Goal: Communication & Community: Share content

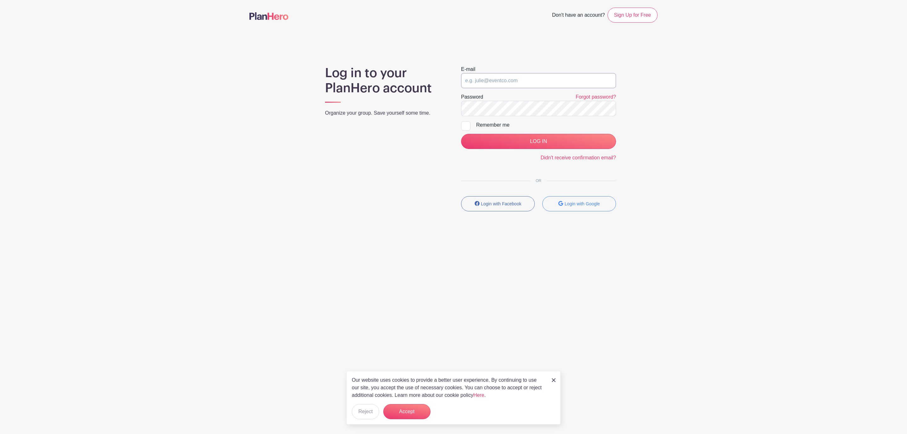
click at [517, 80] on input "email" at bounding box center [538, 80] width 155 height 15
type input "clerk.ftjfl@gmail.com"
click at [560, 138] on input "LOG IN" at bounding box center [538, 141] width 155 height 15
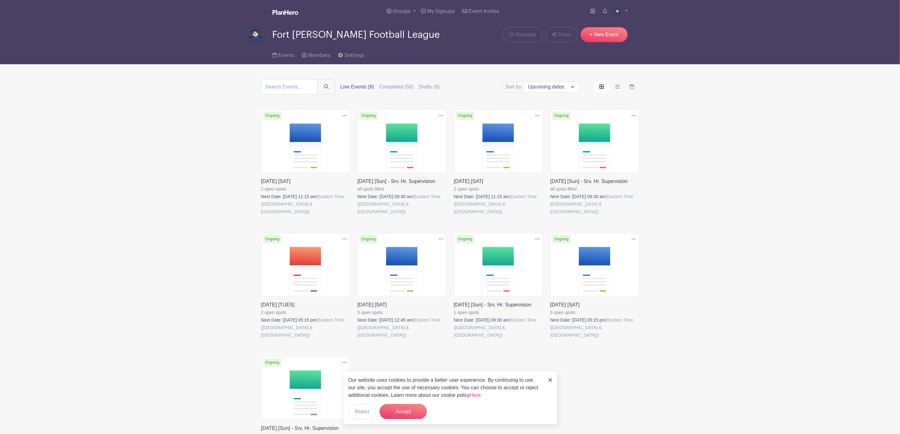
click at [261, 216] on link at bounding box center [261, 216] width 0 height 0
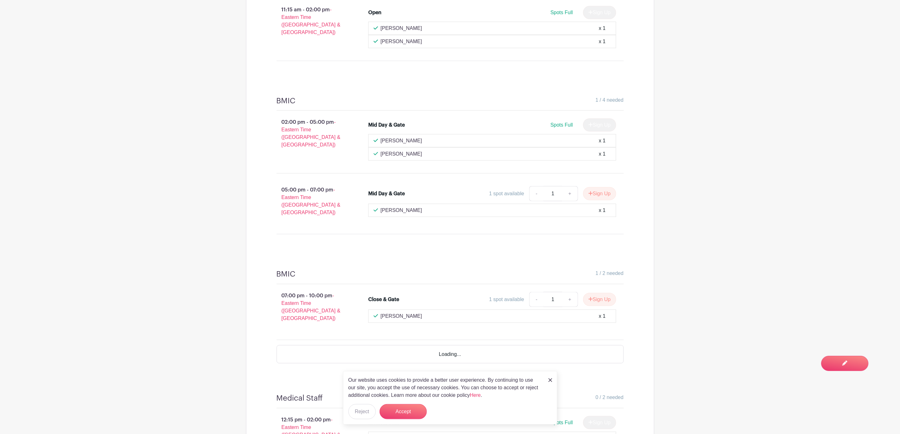
scroll to position [473, 0]
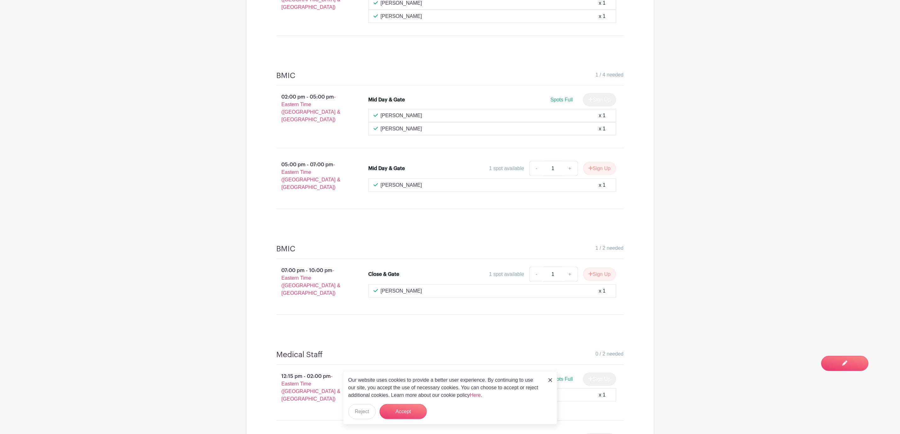
click at [551, 379] on img at bounding box center [551, 380] width 4 height 4
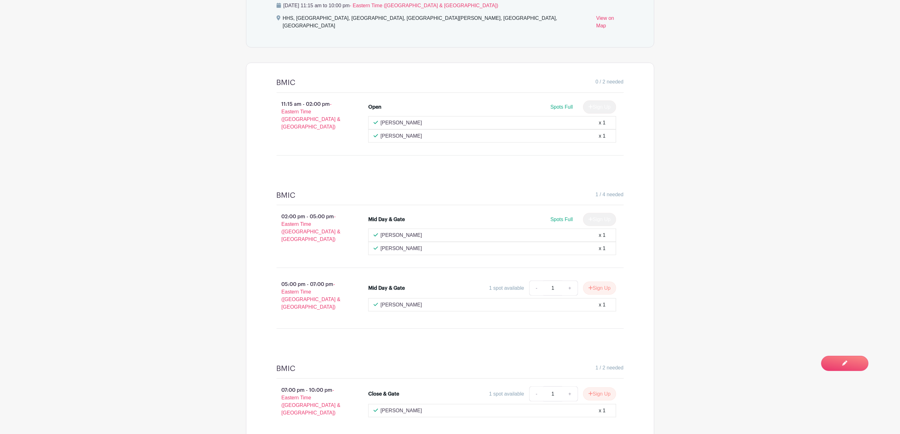
scroll to position [368, 0]
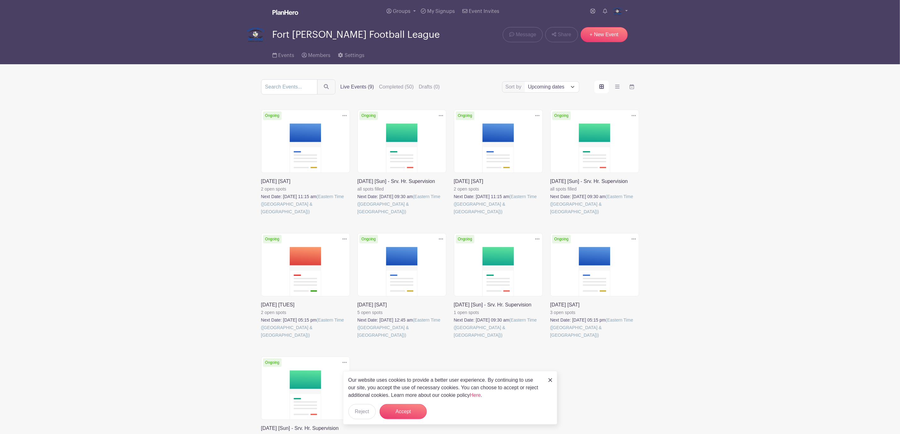
click at [358, 216] on link at bounding box center [358, 216] width 0 height 0
click at [412, 9] on link "Groups" at bounding box center [401, 11] width 34 height 23
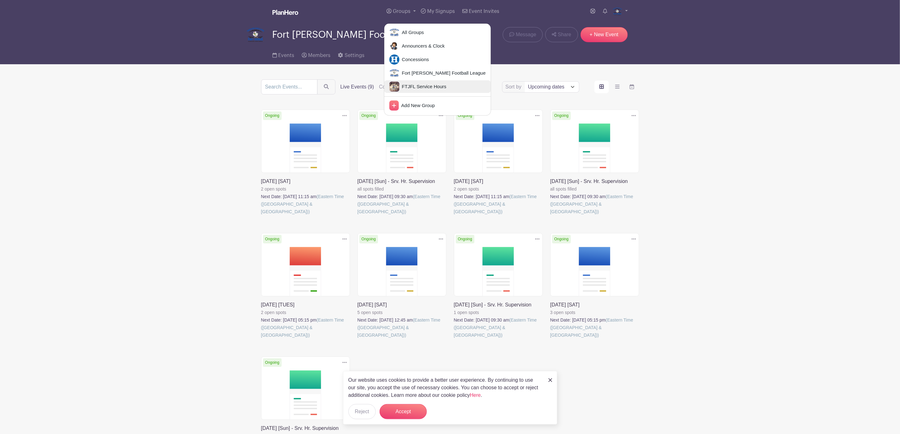
click at [429, 86] on span "FTJFL Service Hours" at bounding box center [423, 86] width 47 height 7
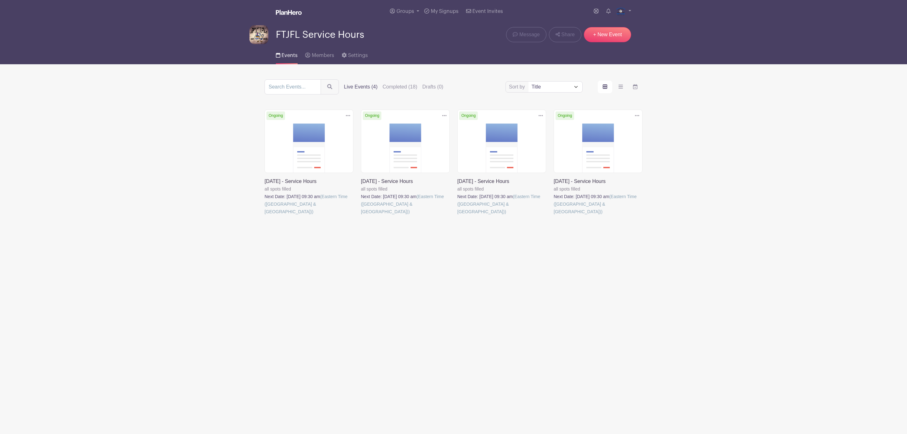
click at [361, 216] on link at bounding box center [361, 216] width 0 height 0
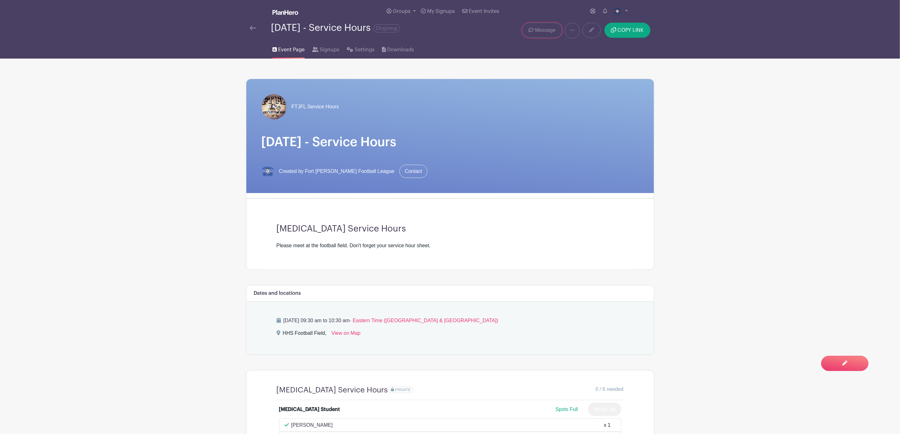
click at [542, 31] on span "Message" at bounding box center [545, 30] width 20 height 8
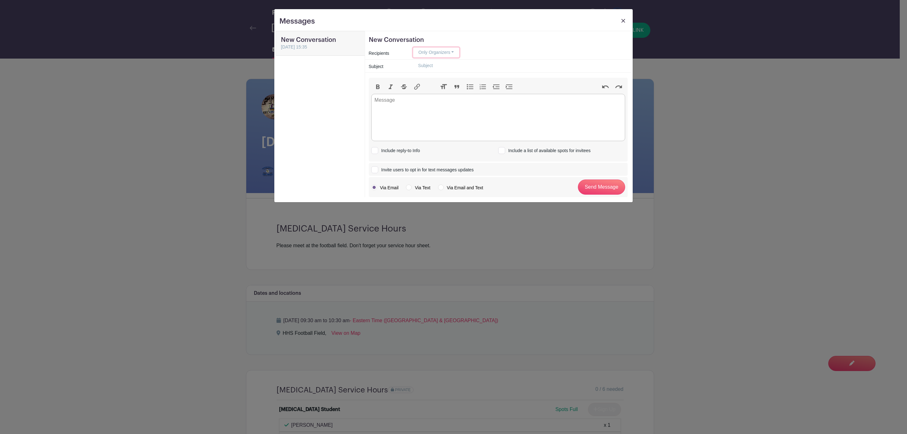
click at [451, 54] on button "Only Organizers" at bounding box center [436, 53] width 46 height 10
click at [458, 101] on link "Select Recipients" at bounding box center [445, 102] width 63 height 9
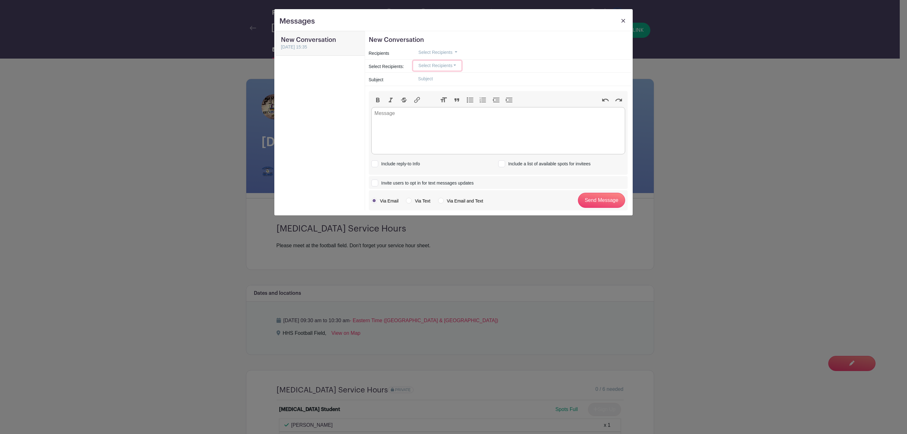
click at [452, 66] on button "Select Recipients" at bounding box center [437, 66] width 49 height 10
click at [603, 78] on img at bounding box center [605, 79] width 4 height 4
click at [621, 23] on link at bounding box center [623, 23] width 9 height 12
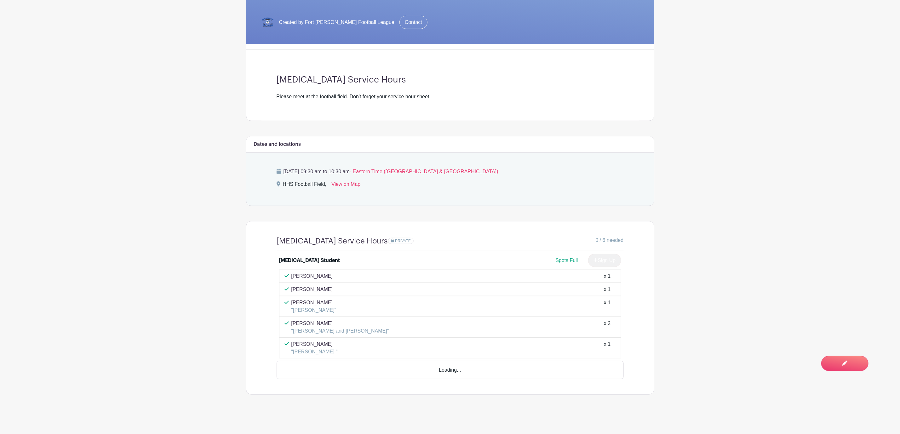
scroll to position [135, 0]
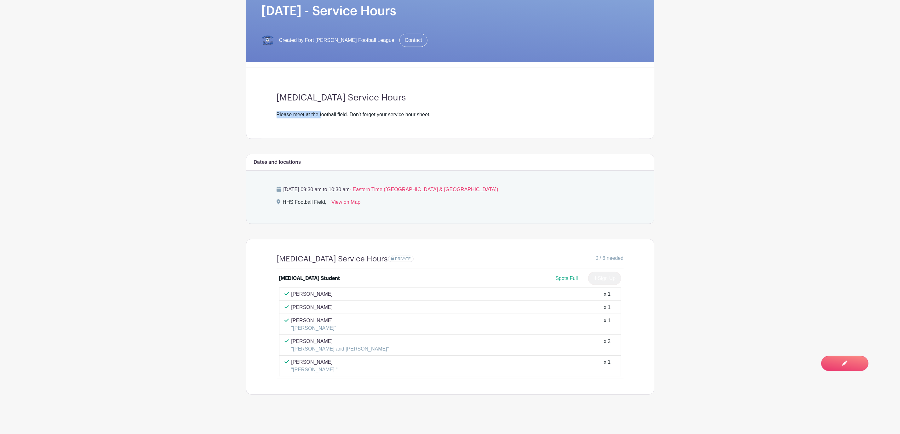
drag, startPoint x: 323, startPoint y: 124, endPoint x: -45, endPoint y: 106, distance: 368.2
click at [0, 106] on html "Loading... Groups All Groups Announcers & Clock Concessions Fort [PERSON_NAME] …" at bounding box center [450, 151] width 900 height 565
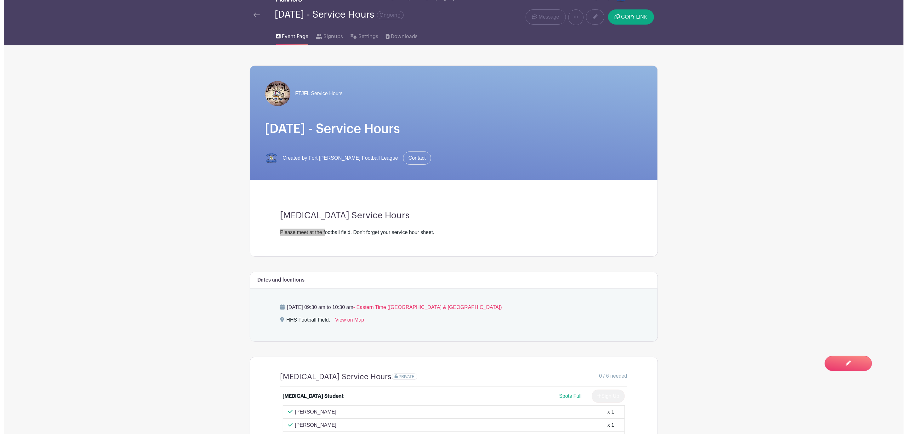
scroll to position [0, 0]
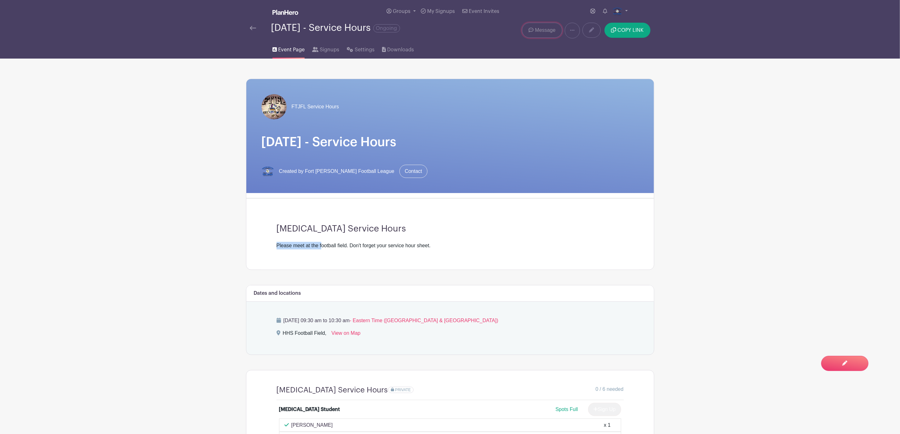
click at [553, 33] on span "Message" at bounding box center [545, 30] width 20 height 8
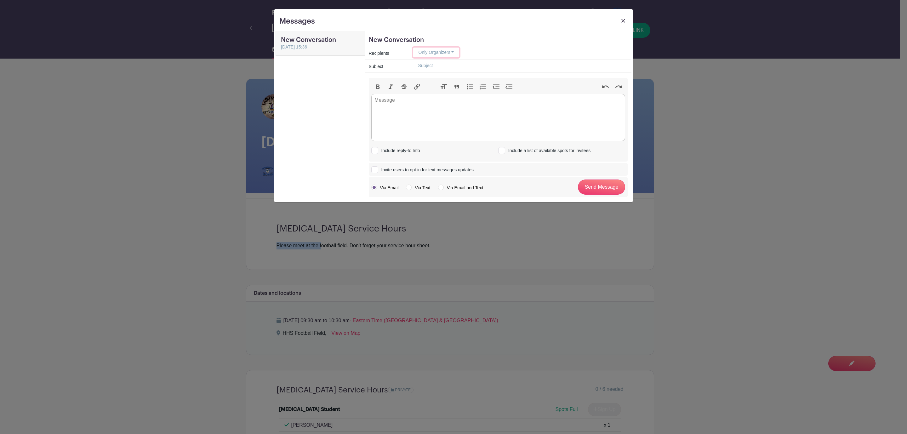
click at [452, 55] on button "Only Organizers" at bounding box center [436, 53] width 46 height 10
click at [452, 93] on link "Anyone who has signed up" at bounding box center [445, 93] width 63 height 9
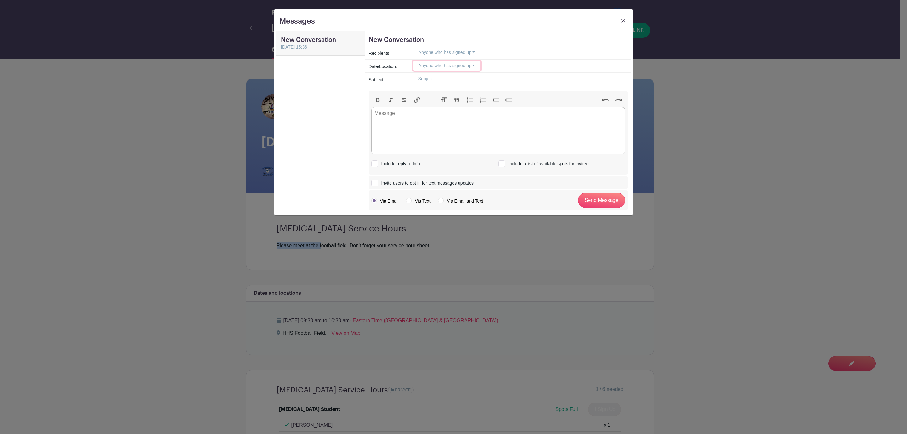
click at [440, 67] on button "Anyone who has signed up" at bounding box center [446, 66] width 67 height 10
click at [420, 100] on input "[DATE] 09:30 am to 10:30 am- HHS Football Field" at bounding box center [474, 102] width 120 height 14
checkbox input "true"
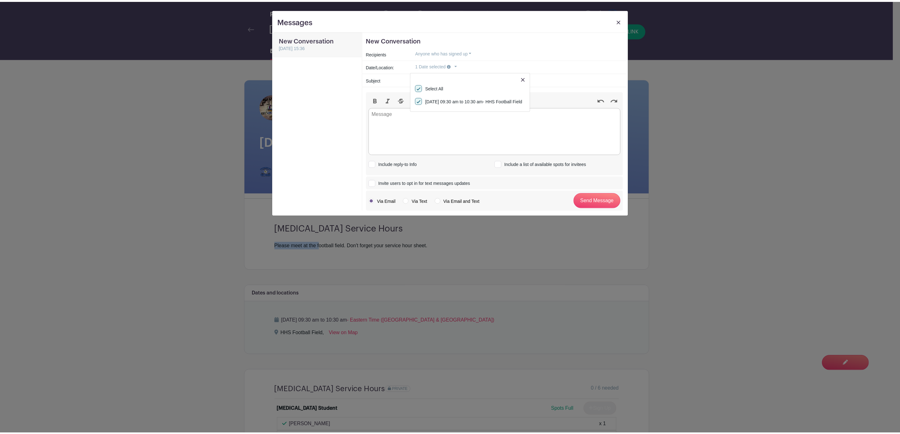
scroll to position [1, 0]
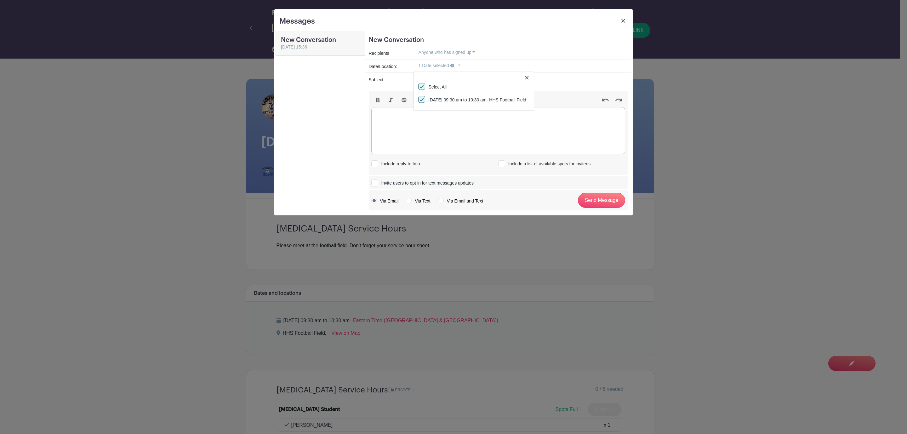
click at [464, 129] on trix-editor at bounding box center [499, 130] width 254 height 47
click at [453, 76] on input "text" at bounding box center [520, 79] width 215 height 10
type input "Reminder"
click at [492, 127] on trix-editor at bounding box center [499, 130] width 254 height 47
type trix-editor "<div>This is a reminder that you or your child is signed up for service hours […"
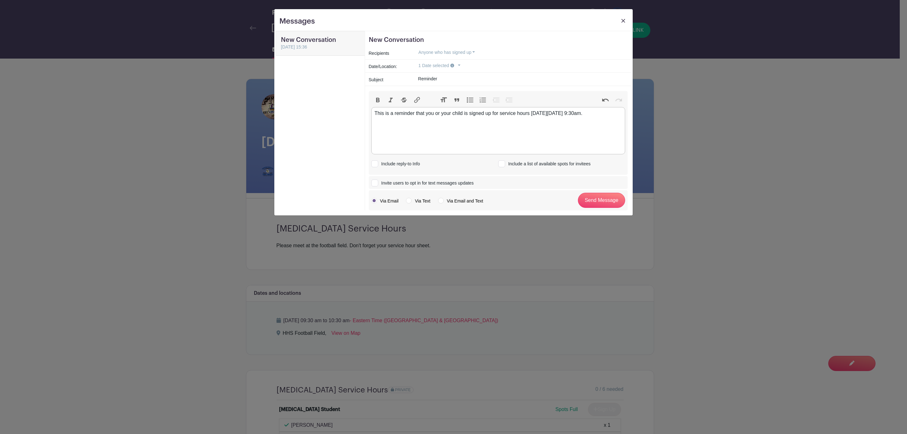
click at [377, 184] on div at bounding box center [375, 183] width 7 height 7
click at [376, 184] on input "Invite users to opt in for text messages updates" at bounding box center [374, 182] width 4 height 4
checkbox input "true"
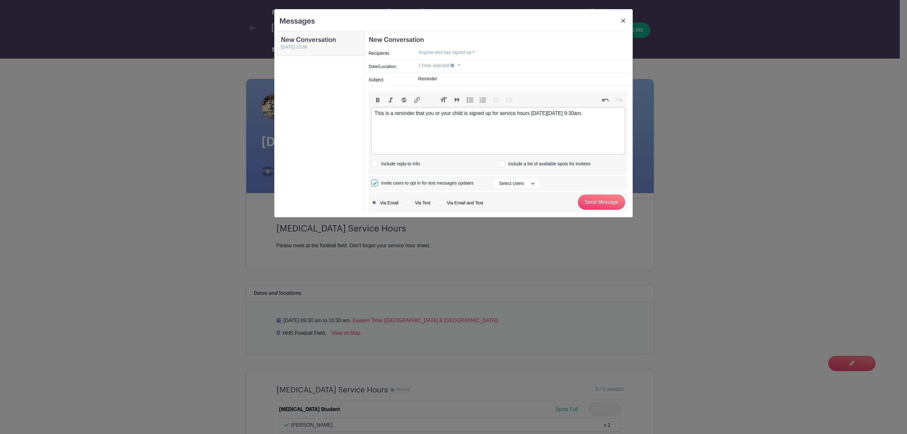
click at [376, 165] on div at bounding box center [375, 163] width 7 height 7
click at [376, 165] on input "Include reply-to Info" at bounding box center [374, 163] width 4 height 4
checkbox input "true"
click at [442, 204] on label "Via Email and Text" at bounding box center [460, 203] width 45 height 6
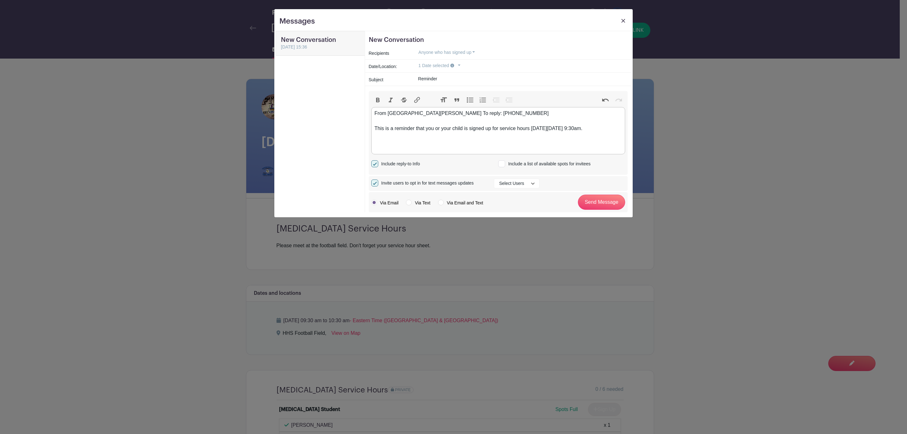
radio input "true"
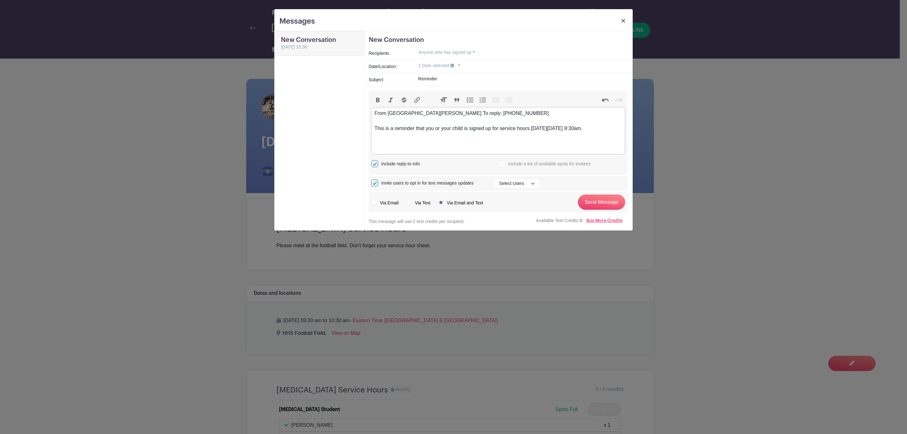
drag, startPoint x: 608, startPoint y: 129, endPoint x: 373, endPoint y: 127, distance: 234.4
click at [373, 127] on trix-editor "From [GEOGRAPHIC_DATA][PERSON_NAME] To reply: [PHONE_NUMBER] This is a reminder…" at bounding box center [499, 130] width 254 height 47
copy div "This is a reminder that you or your child is signed up for service hours [DATE]…"
click at [604, 142] on trix-editor "From [GEOGRAPHIC_DATA][PERSON_NAME] To reply: [PHONE_NUMBER] This is a reminder…" at bounding box center [499, 130] width 254 height 47
click at [402, 130] on div "From [GEOGRAPHIC_DATA][PERSON_NAME] To reply: [PHONE_NUMBER]" at bounding box center [498, 121] width 247 height 23
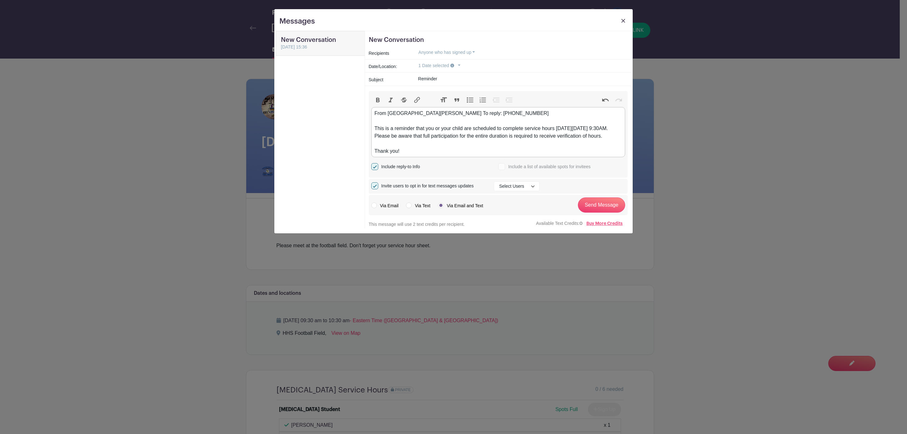
type trix-editor "<div>From [GEOGRAPHIC_DATA][PERSON_NAME] To reply: [PHONE_NUMBER]<br><br>This i…"
click at [614, 213] on input "Send Message" at bounding box center [601, 205] width 47 height 15
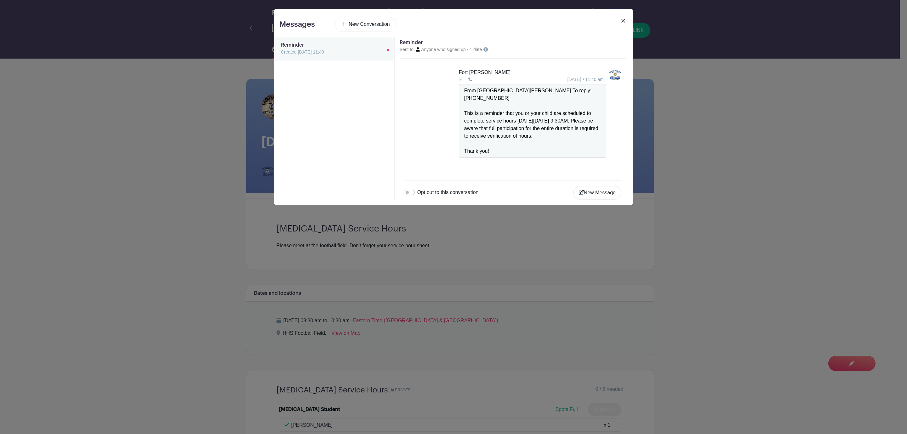
click at [622, 20] on img at bounding box center [624, 21] width 4 height 4
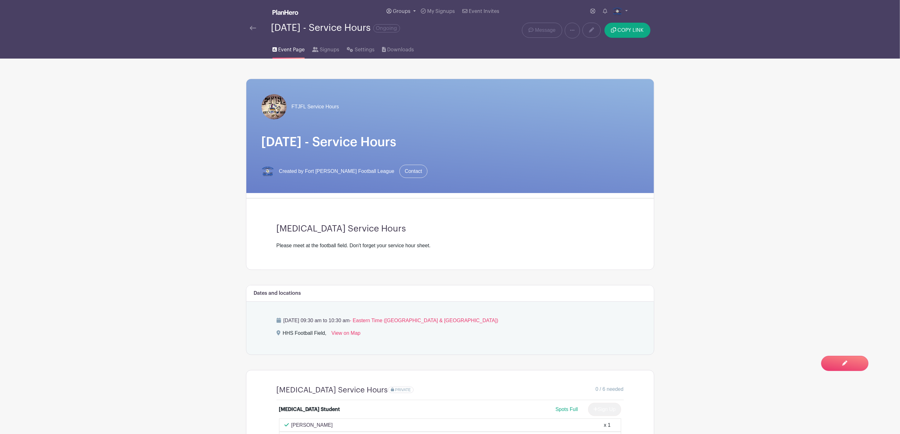
click at [405, 9] on span "Groups" at bounding box center [402, 11] width 18 height 5
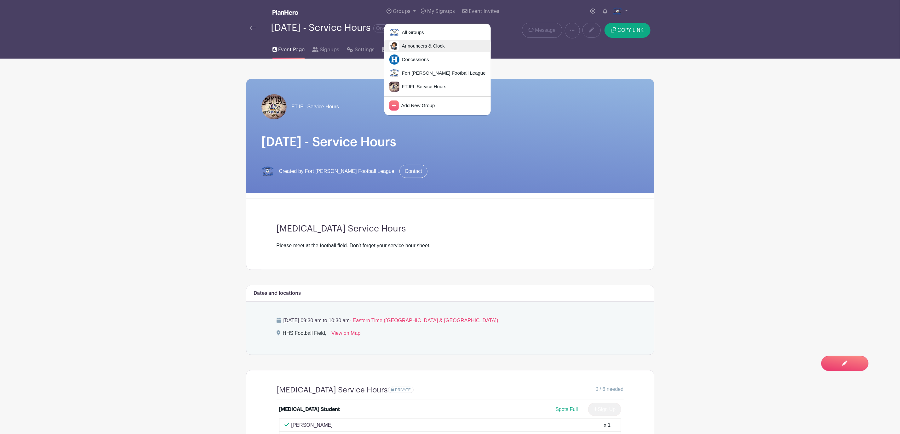
click at [421, 43] on span "Announcers & Clock" at bounding box center [422, 46] width 45 height 7
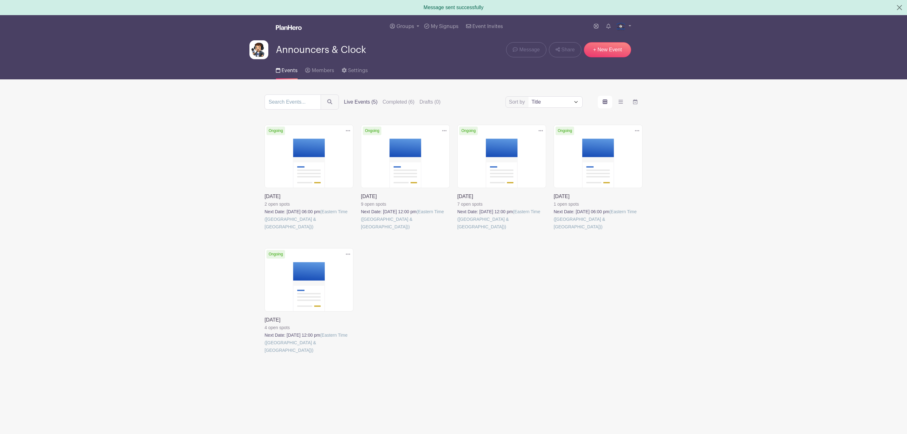
click at [361, 231] on link at bounding box center [361, 231] width 0 height 0
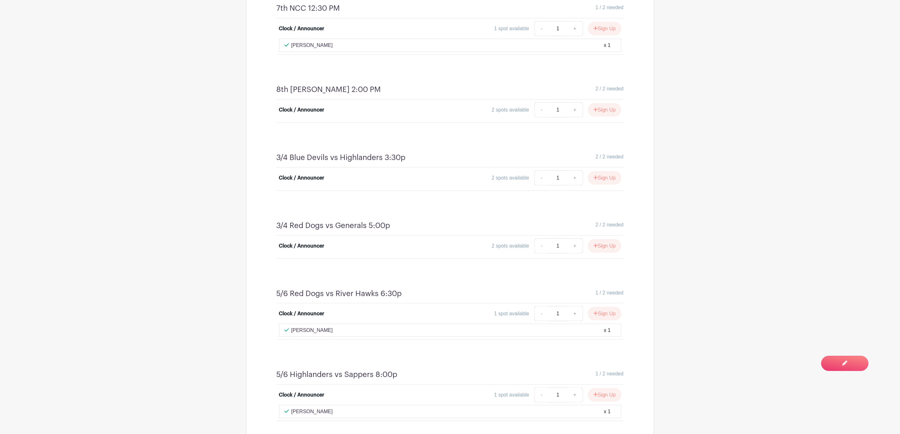
scroll to position [419, 0]
